Goal: Information Seeking & Learning: Learn about a topic

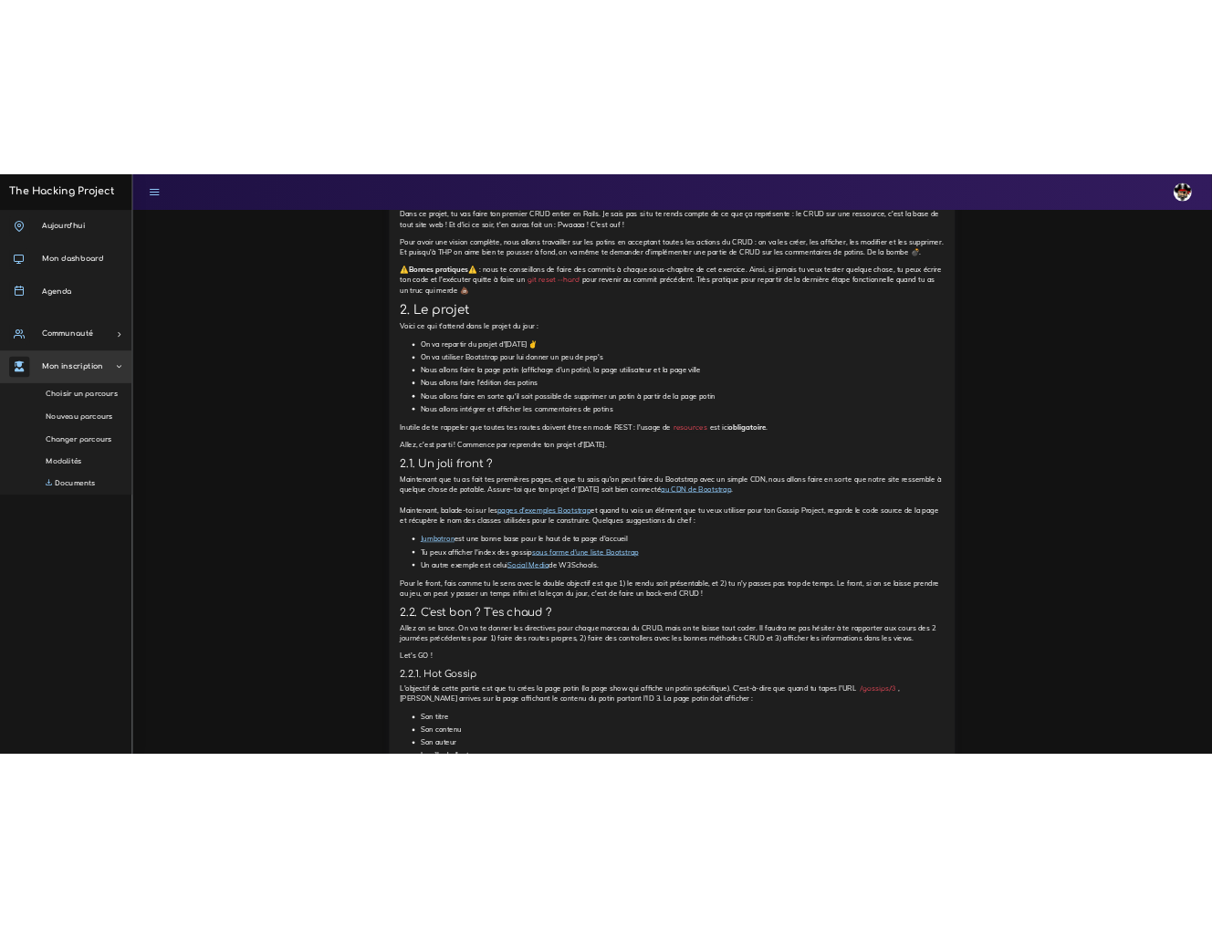
scroll to position [1150, 0]
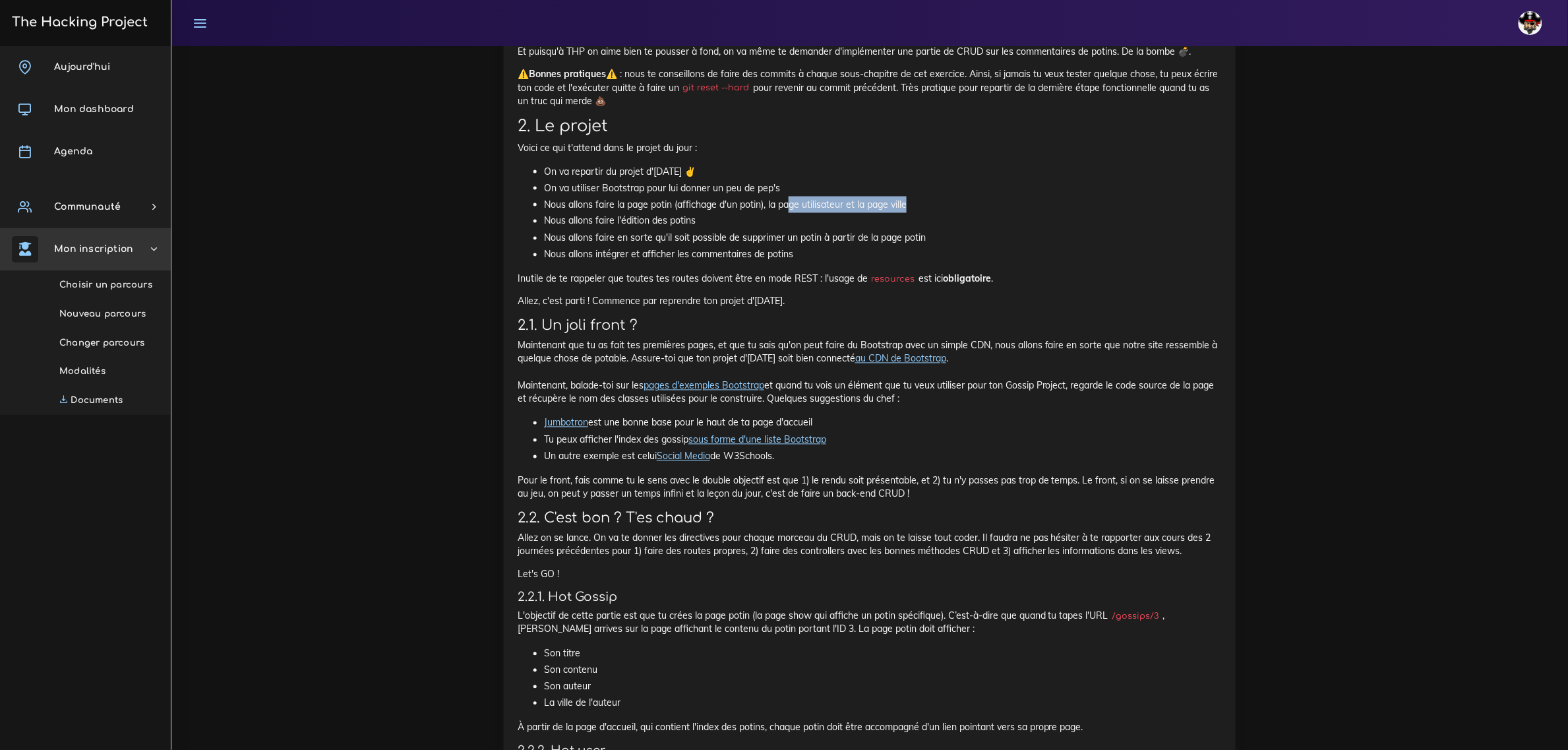
drag, startPoint x: 792, startPoint y: 206, endPoint x: 919, endPoint y: 212, distance: 127.1
click at [919, 212] on li "Nous allons faire la page potin (affichage d'un potin), la page utilisateur et …" at bounding box center [883, 204] width 677 height 17
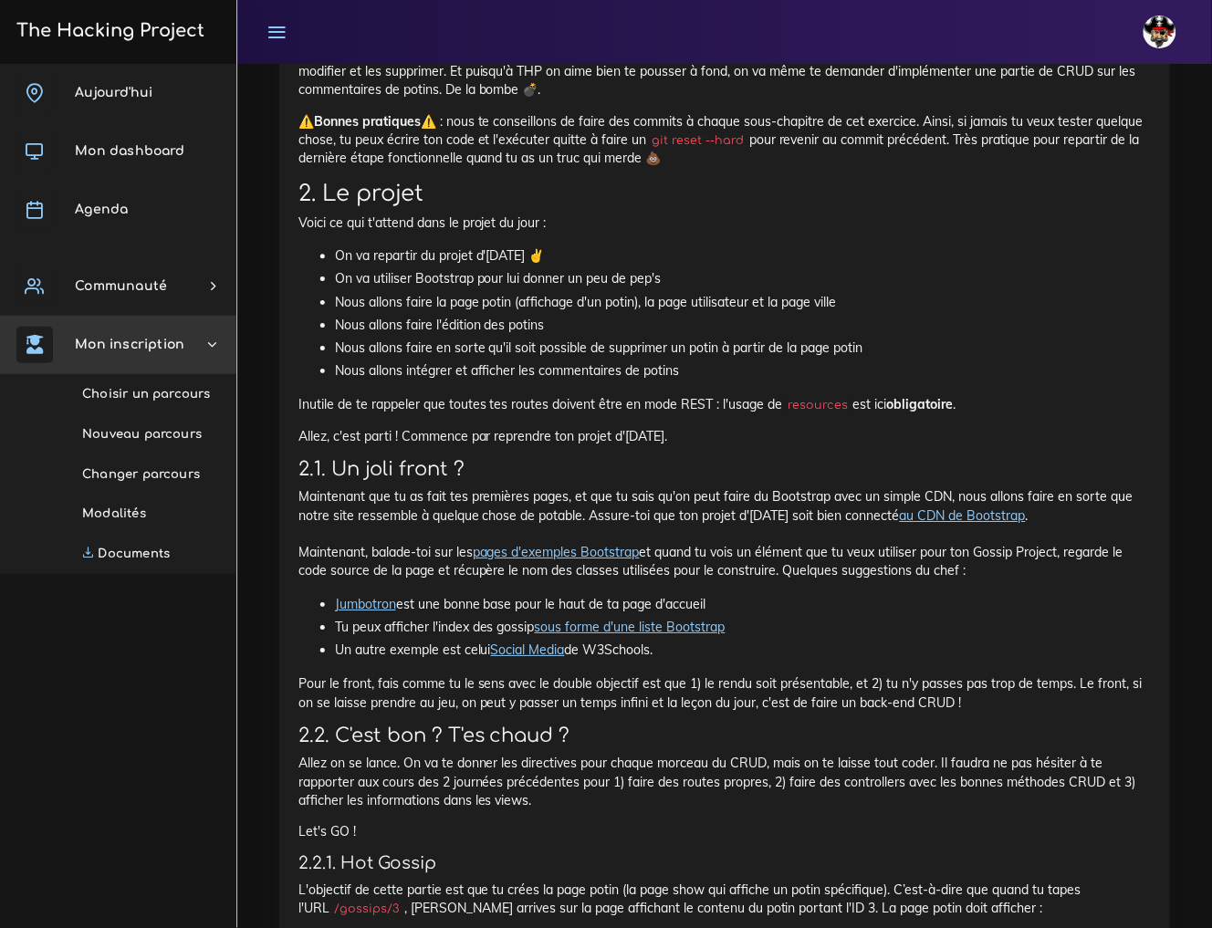
click at [740, 400] on p "Inutile de te rappeler que toutes tes routes doivent être en mode REST : l'usag…" at bounding box center [725, 404] width 853 height 18
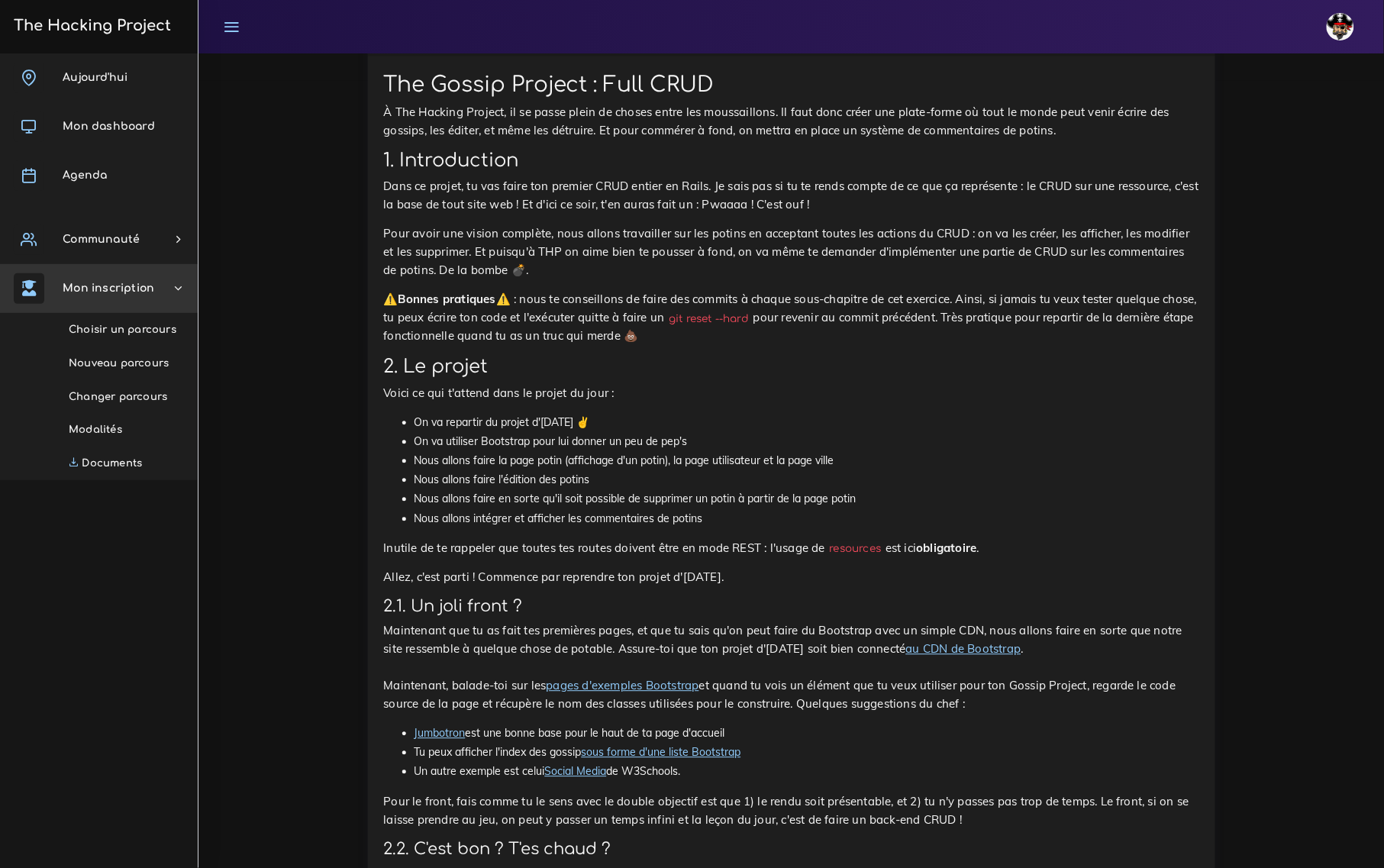
scroll to position [809, 0]
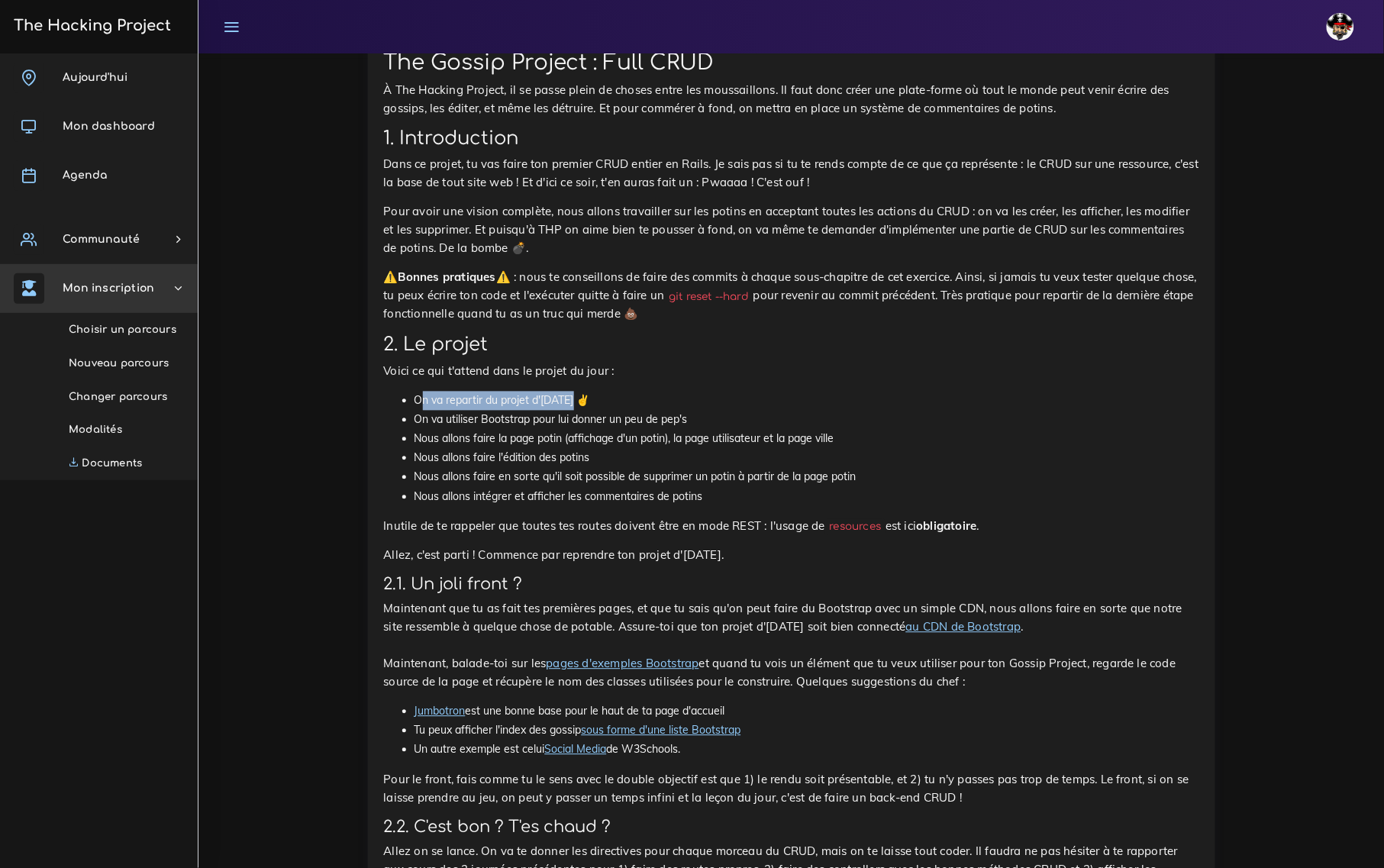
drag, startPoint x: 421, startPoint y: 352, endPoint x: 631, endPoint y: 352, distance: 210.0
click at [631, 391] on li "On va repartir du projet d'hier ✌" at bounding box center [807, 401] width 784 height 19
drag, startPoint x: 467, startPoint y: 371, endPoint x: 809, endPoint y: 360, distance: 342.2
click at [809, 391] on ul "On va repartir du projet d'hier ✌ On va utiliser Bootstrap pour lui donner un p…" at bounding box center [791, 449] width 815 height 115
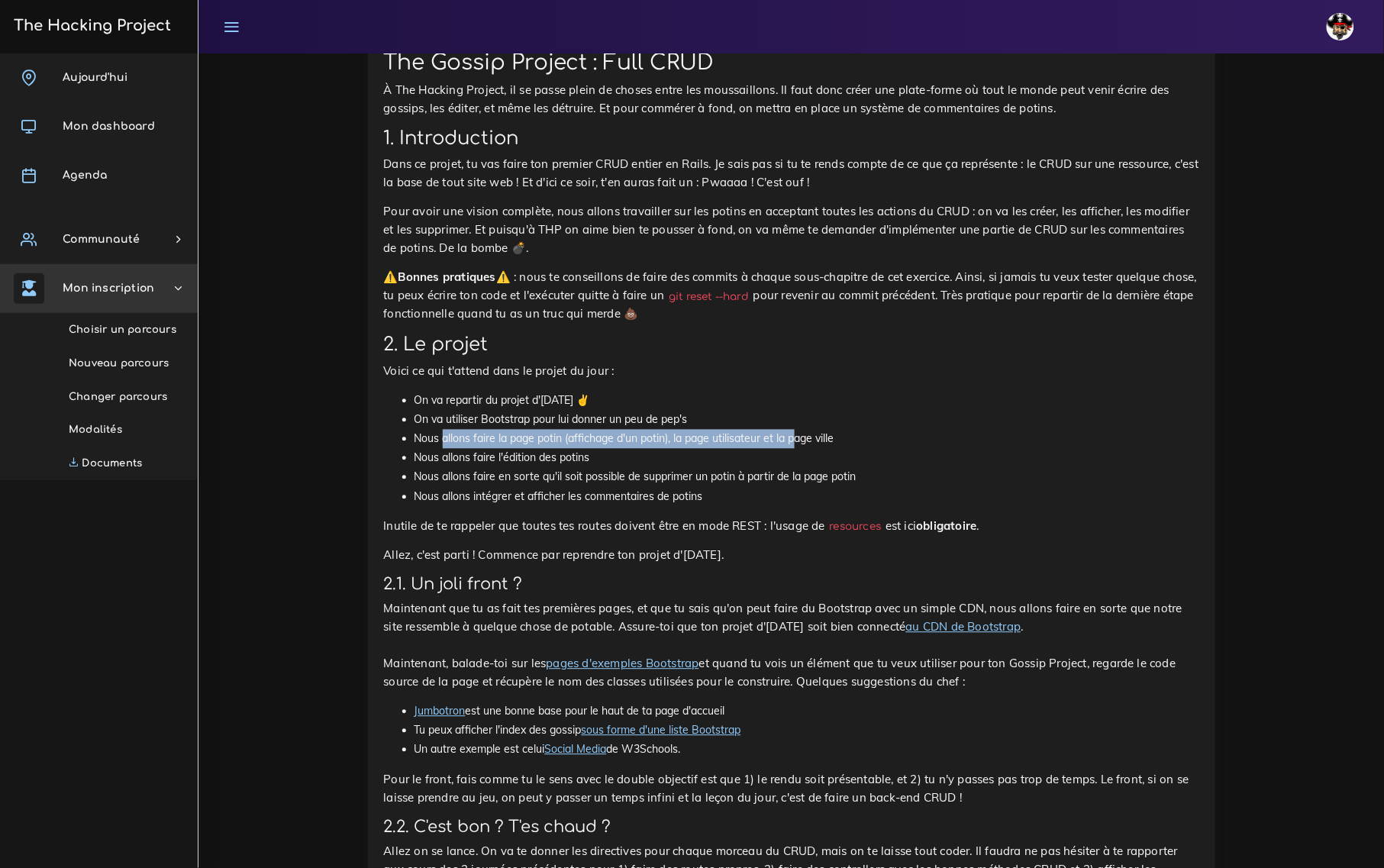
drag, startPoint x: 444, startPoint y: 388, endPoint x: 799, endPoint y: 391, distance: 355.0
click at [799, 430] on li "Nous allons faire la page potin (affichage d'un potin), la page utilisateur et …" at bounding box center [807, 439] width 784 height 19
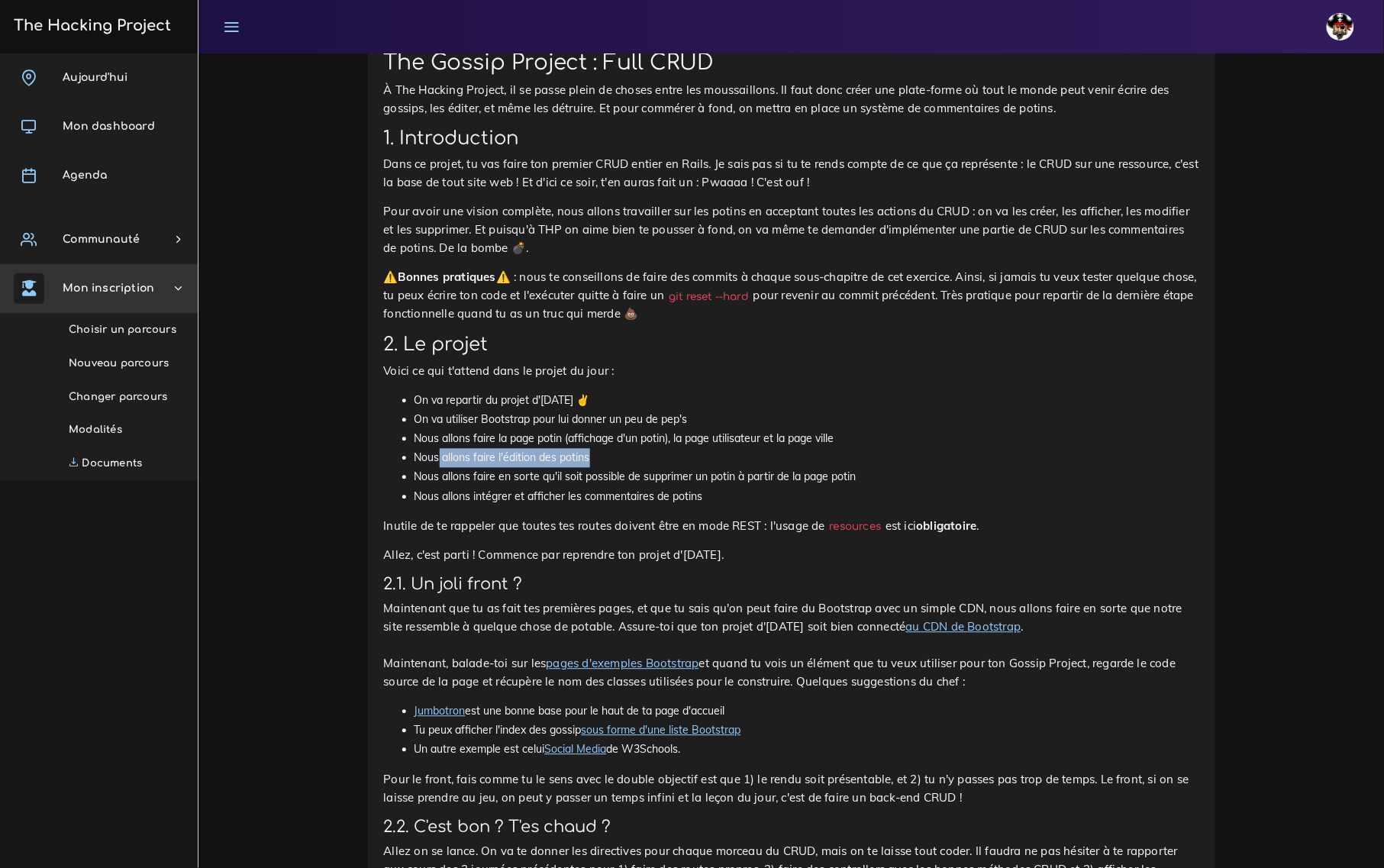
drag, startPoint x: 437, startPoint y: 408, endPoint x: 607, endPoint y: 411, distance: 170.0
click at [607, 449] on li "Nous allons faire l'édition des potins" at bounding box center [807, 458] width 784 height 19
drag, startPoint x: 478, startPoint y: 431, endPoint x: 899, endPoint y: 434, distance: 421.0
click at [899, 468] on li "Nous allons faire en sorte qu'il soit possible de supprimer un potin à partir d…" at bounding box center [807, 477] width 784 height 19
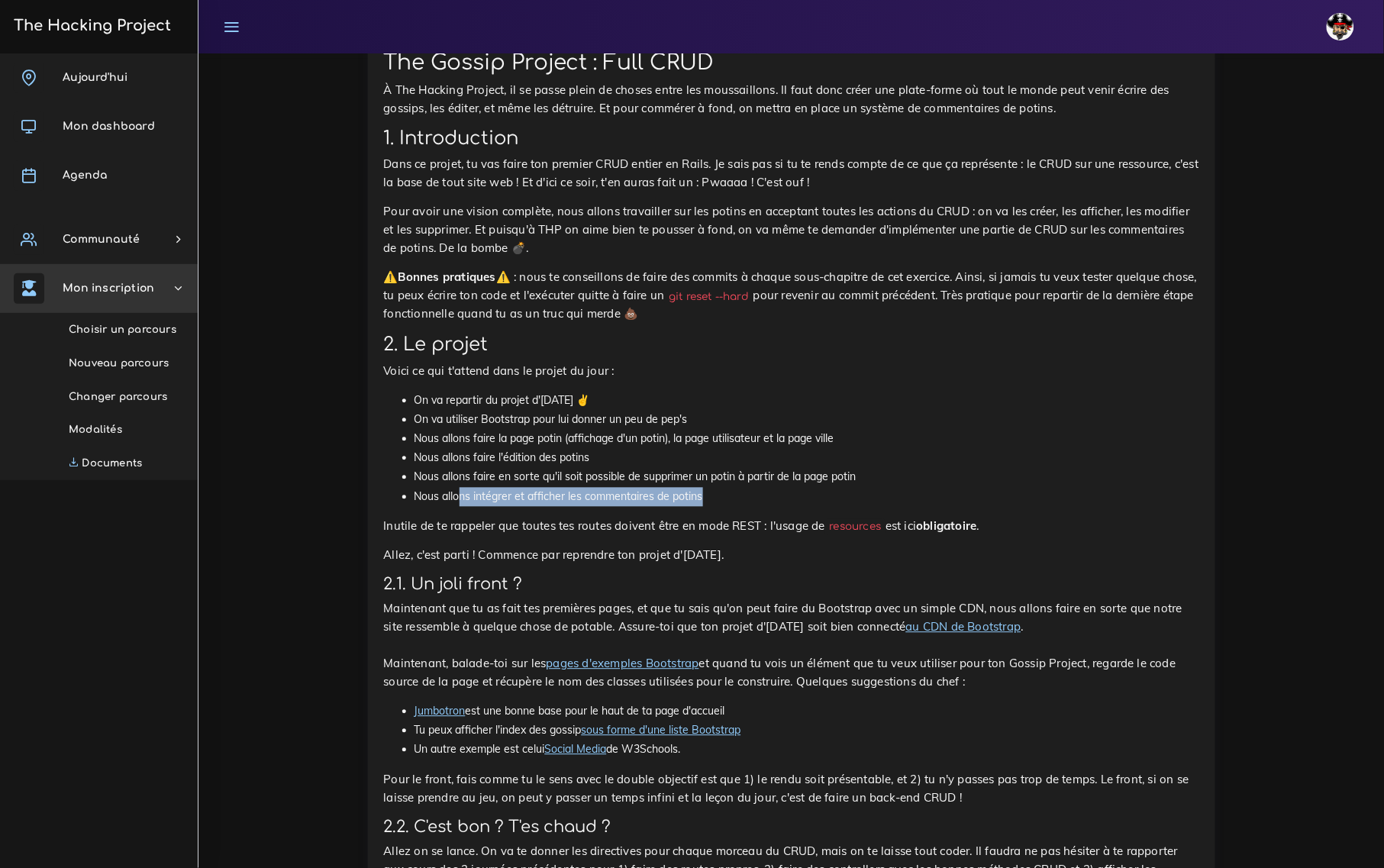
drag, startPoint x: 458, startPoint y: 452, endPoint x: 731, endPoint y: 456, distance: 273.0
click at [731, 488] on li "Nous allons intégrer et afficher les commentaires de potins" at bounding box center [807, 497] width 784 height 19
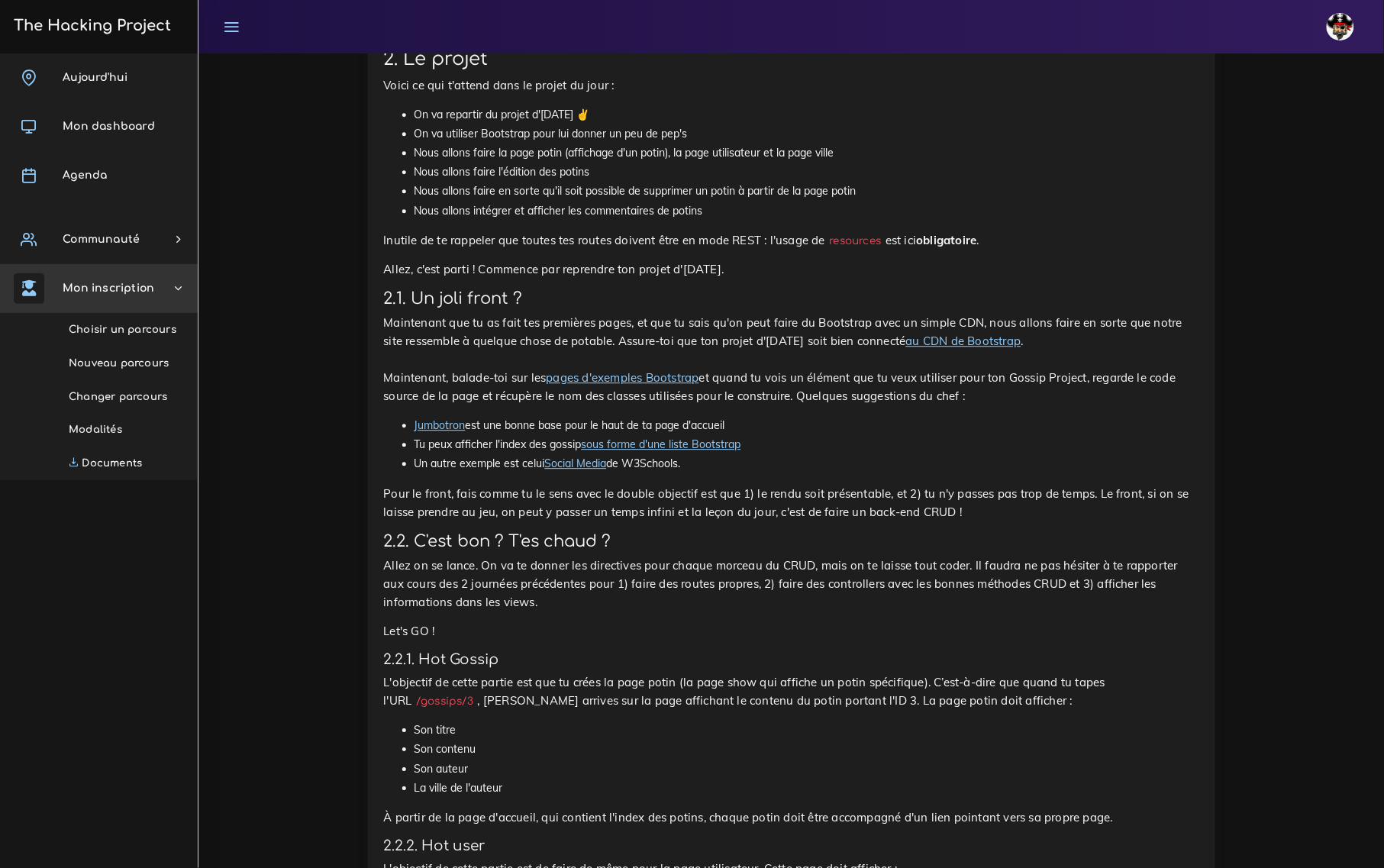
scroll to position [1908, 0]
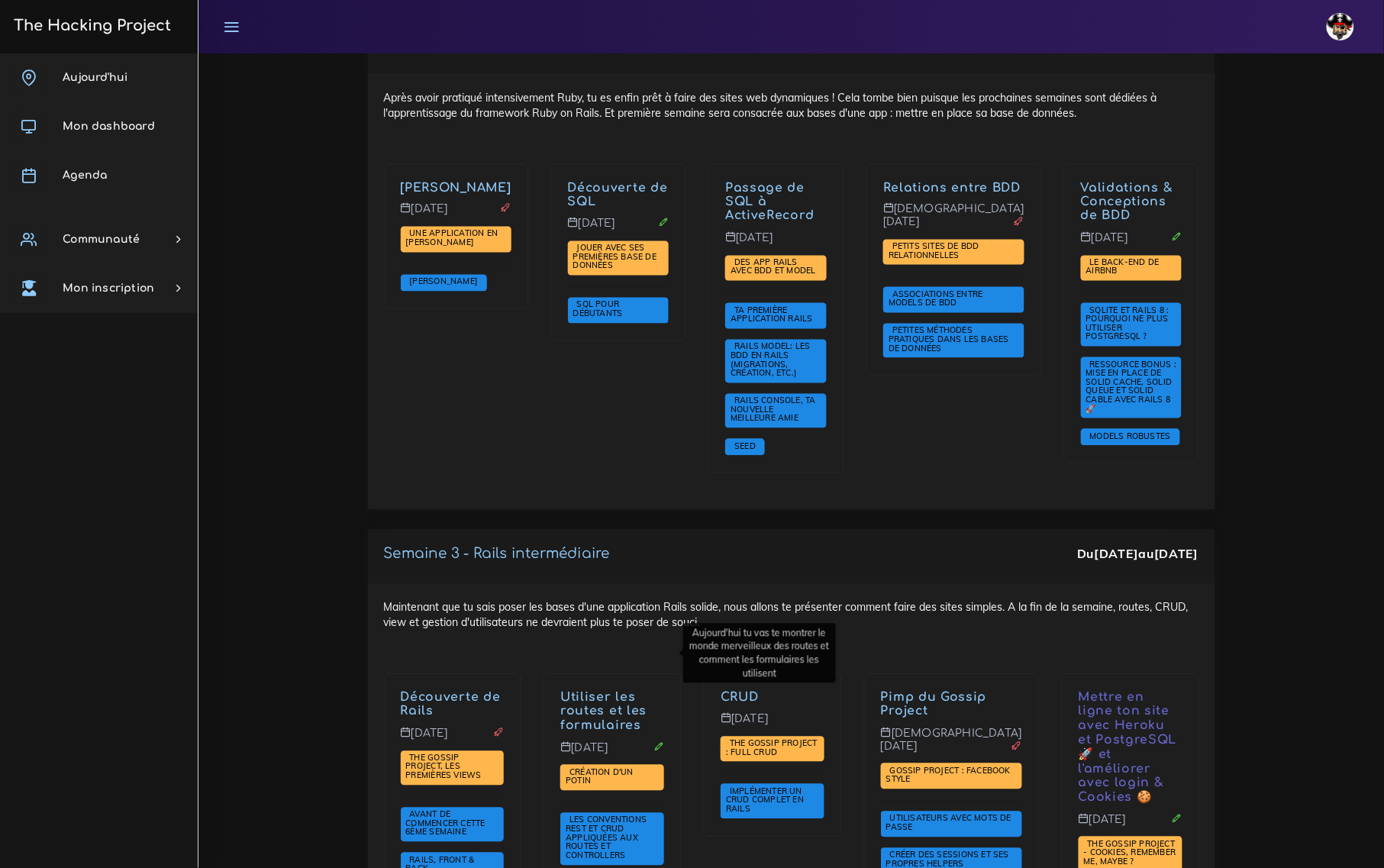
scroll to position [2576, 0]
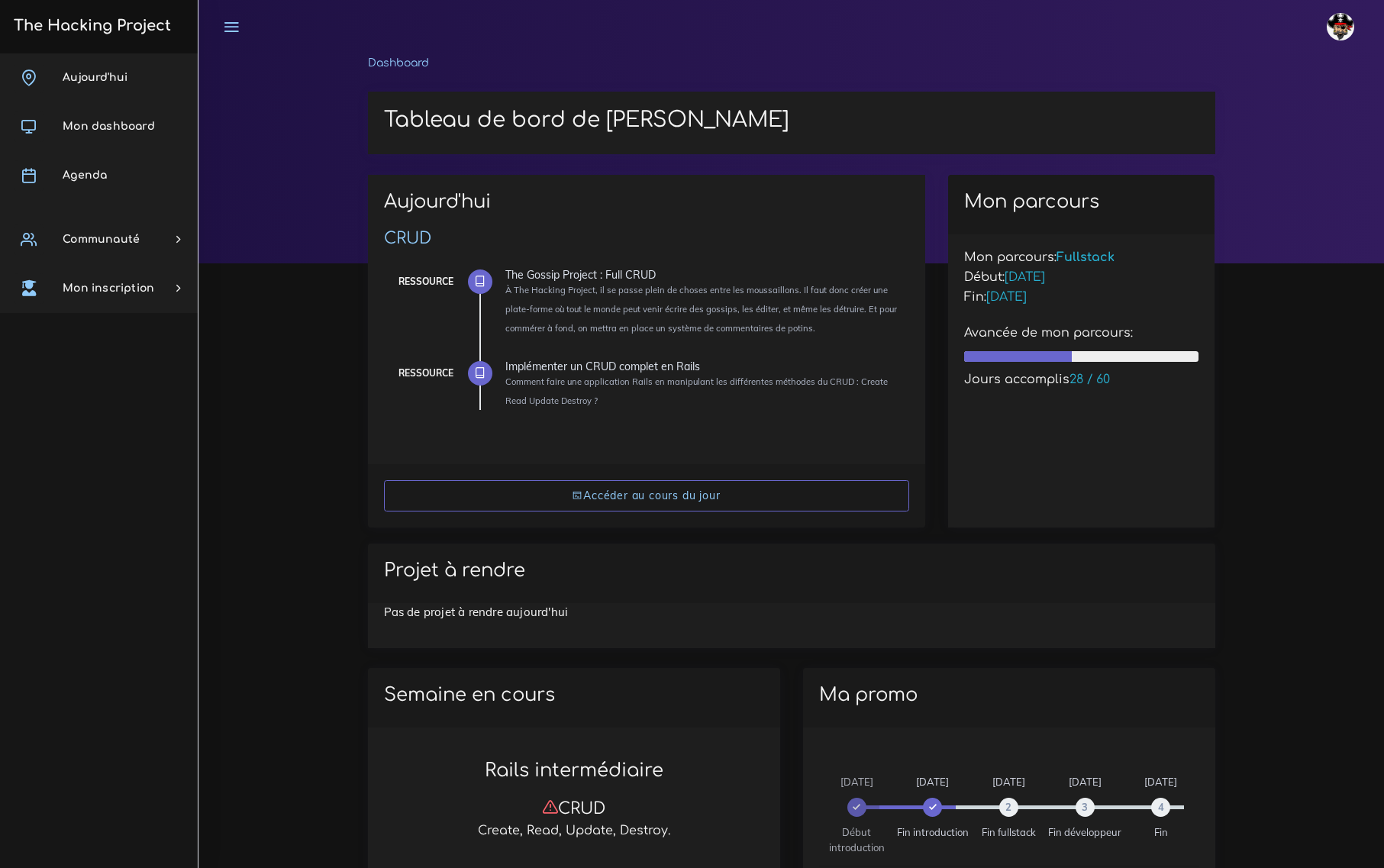
scroll to position [280, 0]
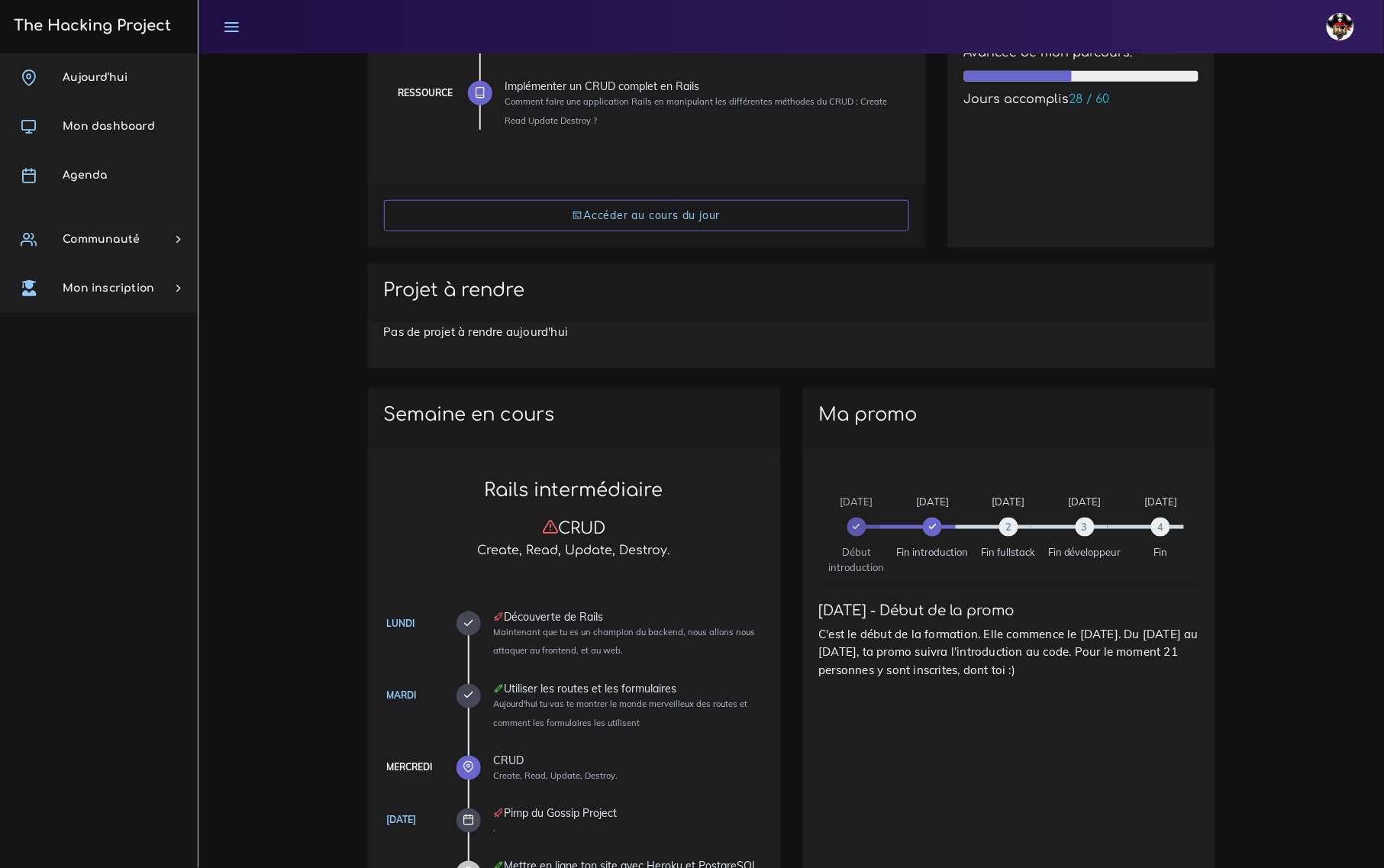
click at [101, 168] on link "Agenda" at bounding box center [99, 176] width 197 height 49
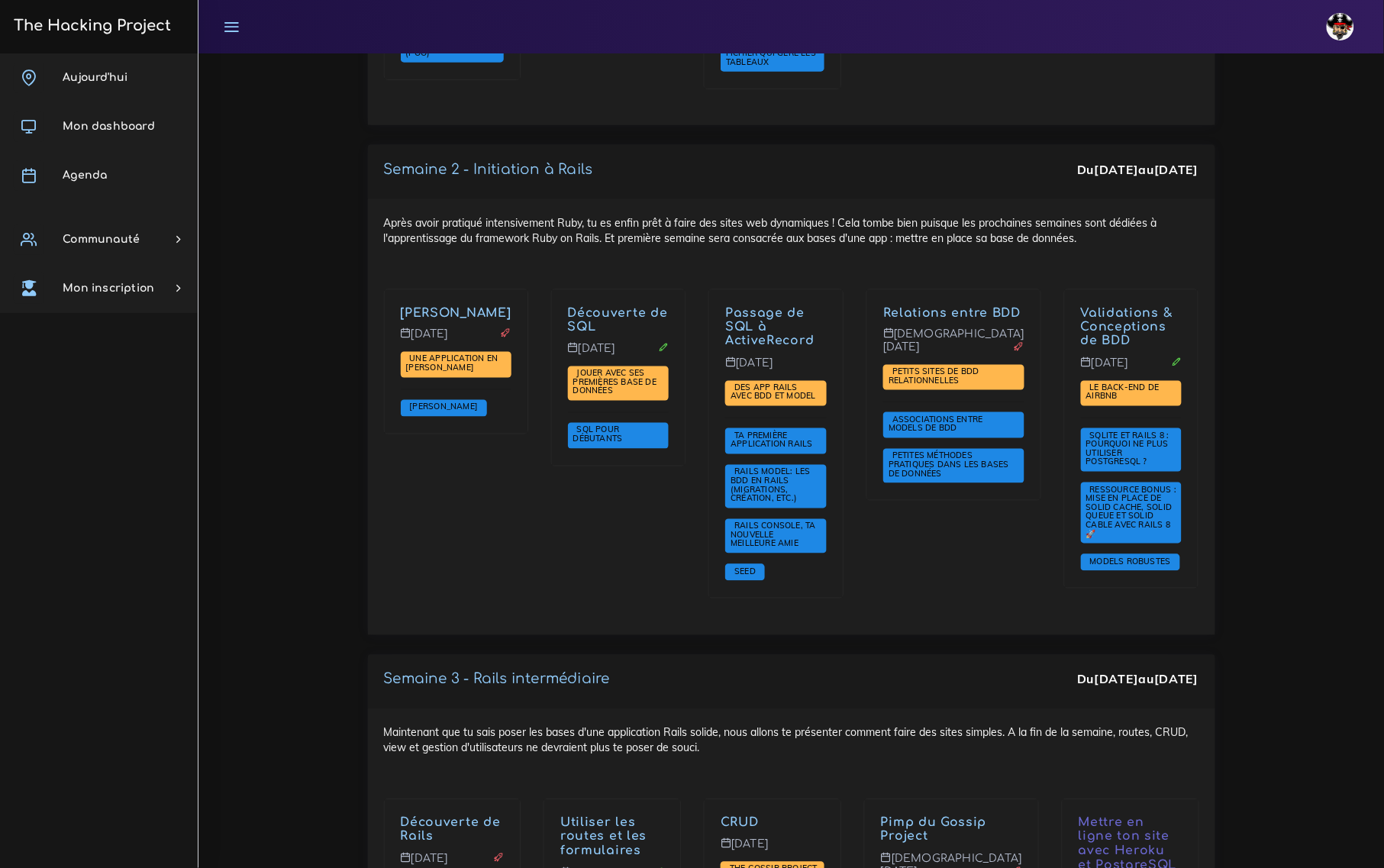
scroll to position [2959, 0]
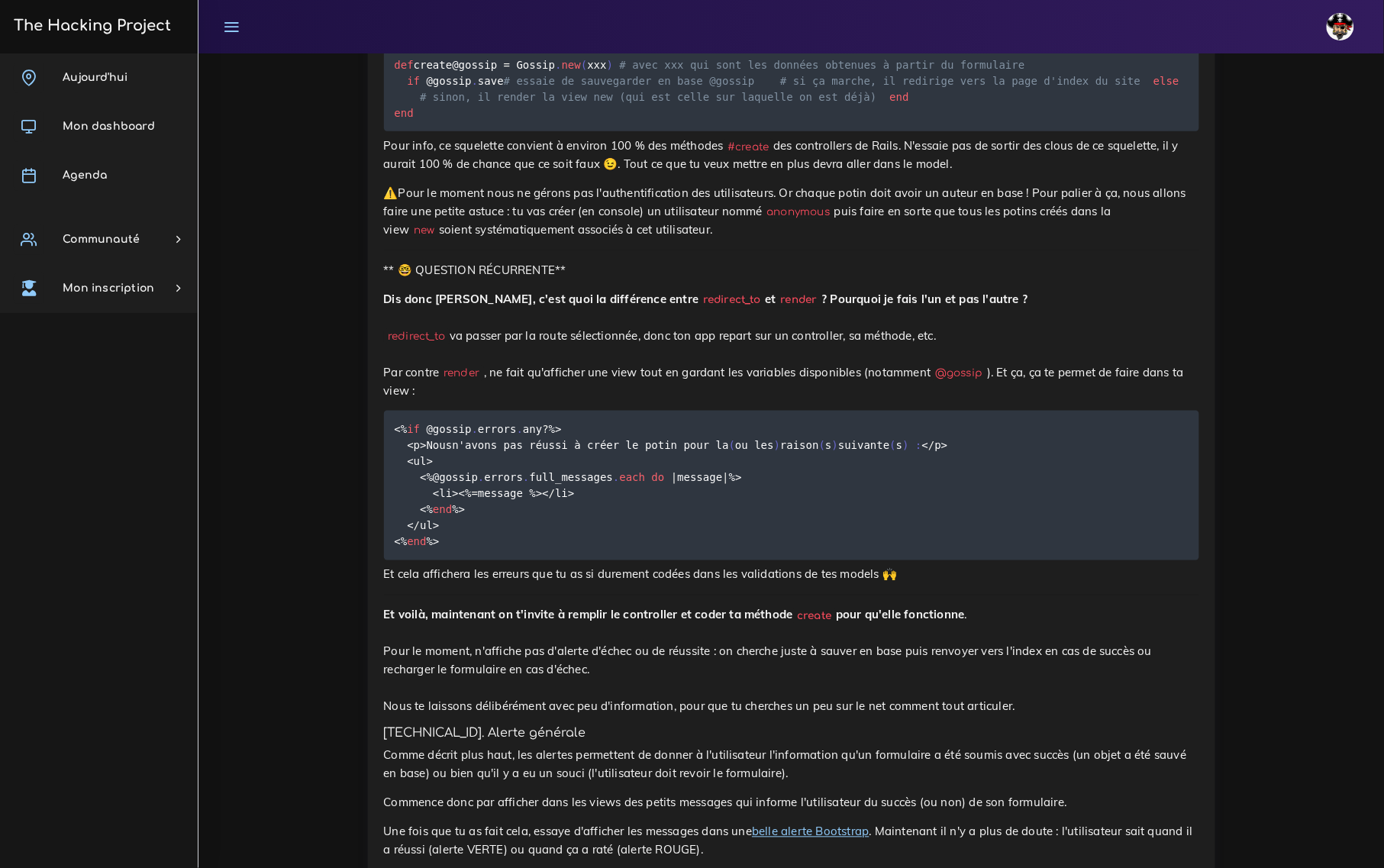
scroll to position [2216, 0]
drag, startPoint x: 504, startPoint y: 314, endPoint x: 820, endPoint y: 323, distance: 316.1
click at [820, 323] on p "Dis donc [PERSON_NAME], c'est quoi la différence entre redirect_to et render ? …" at bounding box center [791, 342] width 815 height 110
